Goal: Navigation & Orientation: Find specific page/section

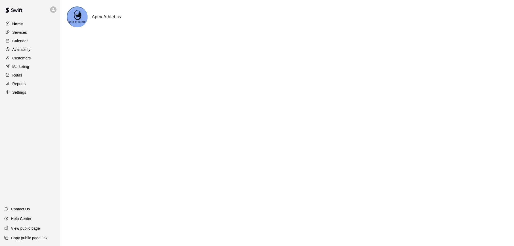
click at [20, 27] on div "Home" at bounding box center [30, 24] width 52 height 8
click at [23, 33] on p "Services" at bounding box center [19, 32] width 15 height 5
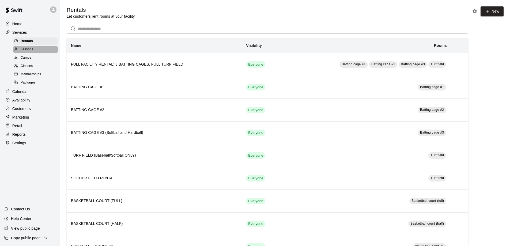
click at [27, 49] on span "Lessons" at bounding box center [27, 49] width 13 height 5
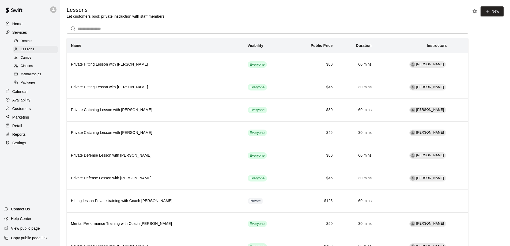
click at [131, 28] on input "text" at bounding box center [273, 29] width 391 height 10
click at [23, 103] on p "Availability" at bounding box center [21, 100] width 18 height 5
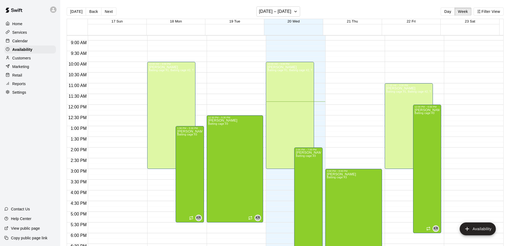
scroll to position [147, 0]
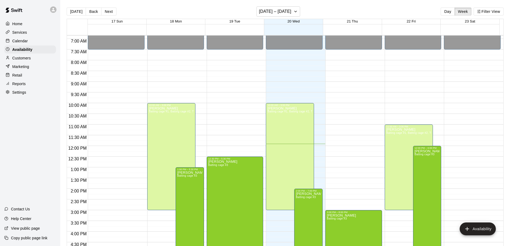
click at [21, 43] on p "Calendar" at bounding box center [20, 40] width 16 height 5
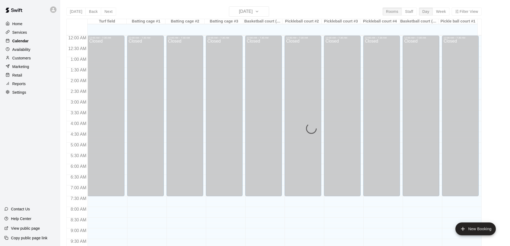
scroll to position [255, 0]
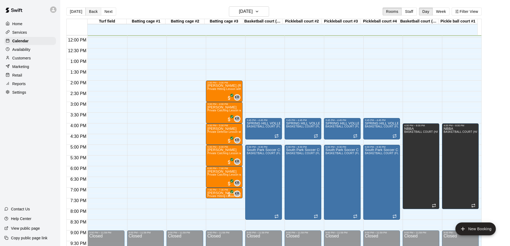
click at [96, 11] on button "Back" at bounding box center [93, 12] width 16 height 8
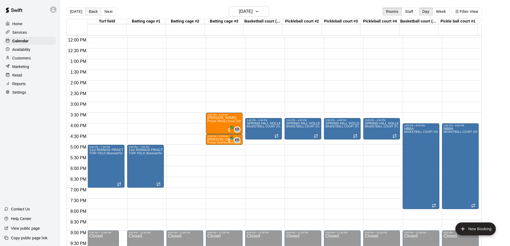
click at [90, 11] on button "Back" at bounding box center [93, 12] width 16 height 8
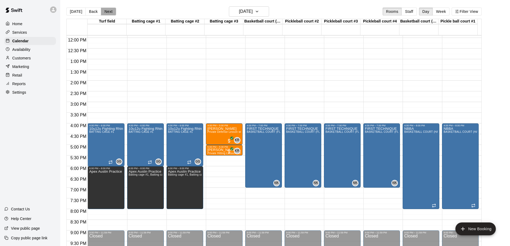
click at [106, 11] on button "Next" at bounding box center [108, 12] width 15 height 8
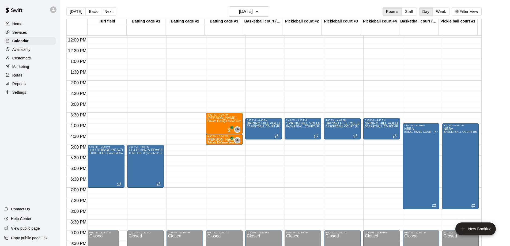
click at [23, 51] on p "Availability" at bounding box center [21, 49] width 18 height 5
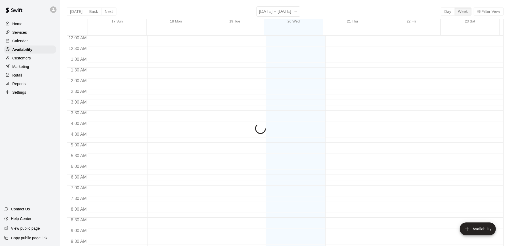
scroll to position [259, 0]
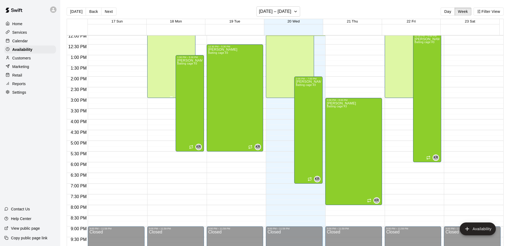
click at [165, 86] on div "[PERSON_NAME] Batting cage #1, Batting cage #2, Turf field" at bounding box center [171, 117] width 45 height 246
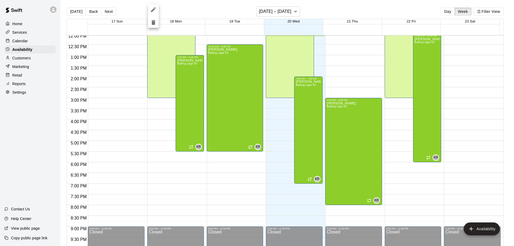
click at [15, 23] on div at bounding box center [257, 123] width 514 height 246
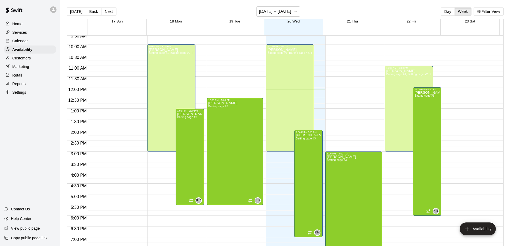
scroll to position [152, 0]
